Goal: Transaction & Acquisition: Purchase product/service

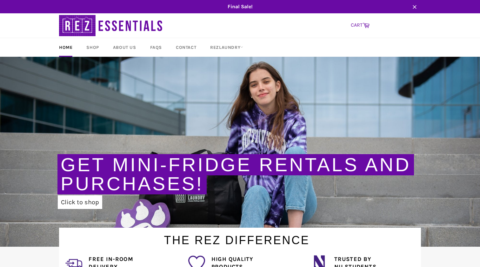
click at [353, 29] on link "CART Cart" at bounding box center [360, 25] width 25 height 13
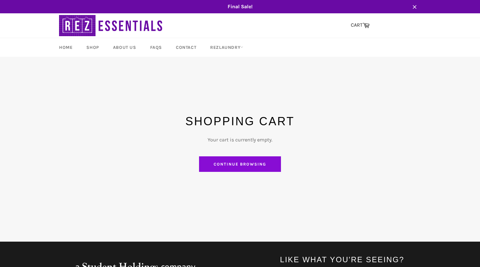
click at [229, 162] on link "Continue browsing" at bounding box center [240, 165] width 82 height 16
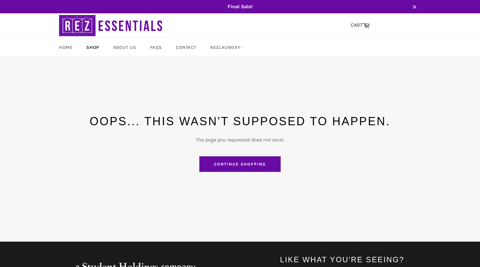
click at [88, 51] on link "Shop" at bounding box center [92, 47] width 25 height 19
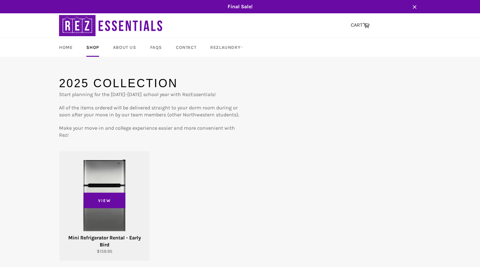
click at [106, 180] on div "View" at bounding box center [104, 206] width 90 height 110
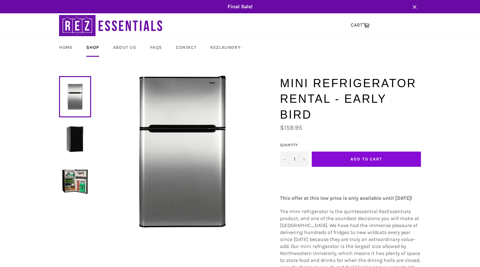
click at [373, 152] on button "Add to Cart" at bounding box center [366, 159] width 109 height 15
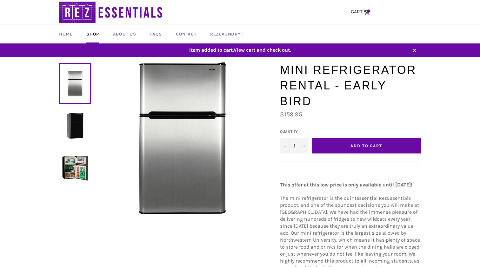
click at [76, 125] on img at bounding box center [75, 126] width 26 height 26
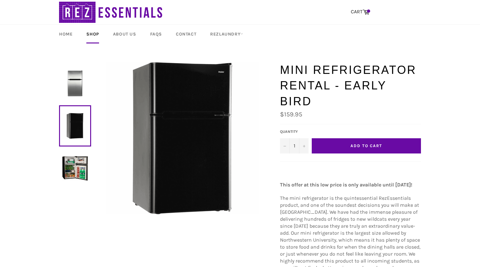
click at [61, 168] on link at bounding box center [75, 168] width 32 height 41
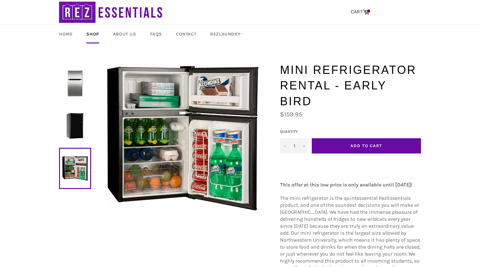
click at [69, 84] on img at bounding box center [75, 83] width 26 height 26
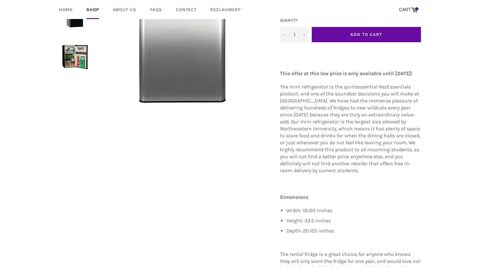
scroll to position [94, 0]
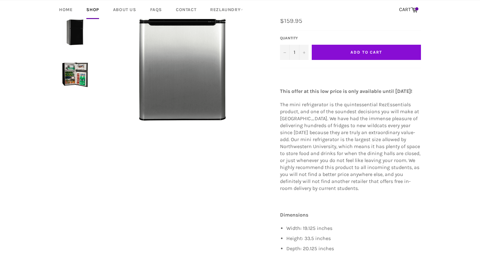
click at [369, 50] on span "Add to Cart" at bounding box center [367, 52] width 32 height 5
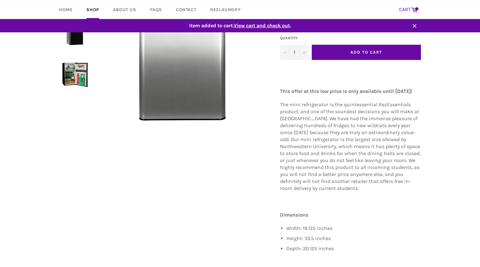
click at [410, 7] on link "CART Cart" at bounding box center [408, 9] width 25 height 13
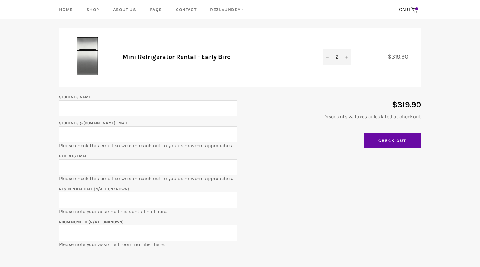
scroll to position [71, 0]
click at [332, 54] on button "−" at bounding box center [328, 56] width 10 height 15
type input "Kathleen Wieand"
paste input "katewieand2029@u.northwestern.edu"
type input "katewieand2029@u.northwestern.edu"
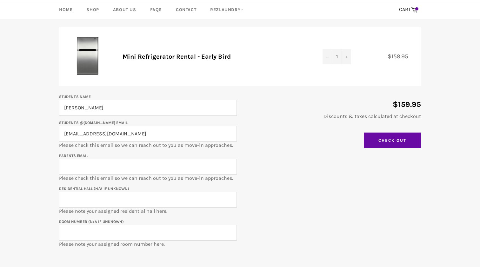
type input "amymarkov@gmail.com"
click at [101, 199] on input "Residential Hall (N/A if unknown)" at bounding box center [148, 200] width 178 height 16
type input "Ayers Hall"
click at [123, 234] on input "Room Number (N/A if unknown)" at bounding box center [148, 233] width 178 height 16
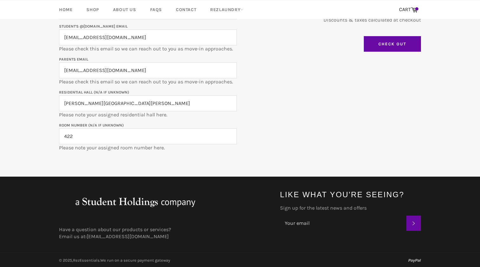
scroll to position [168, 0]
type input "422"
click at [387, 43] on input "Check Out" at bounding box center [392, 44] width 57 height 16
